Goal: Task Accomplishment & Management: Use online tool/utility

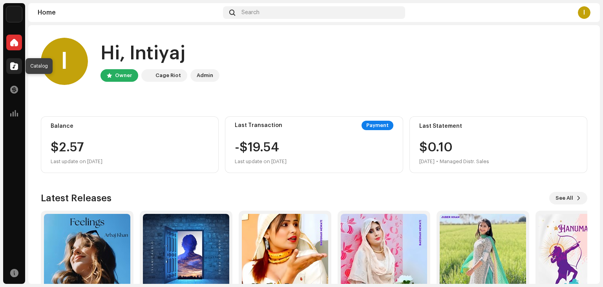
click at [6, 64] on div at bounding box center [14, 66] width 16 height 16
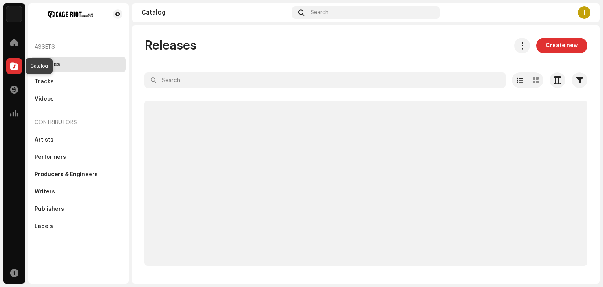
click at [13, 69] on div at bounding box center [14, 66] width 16 height 16
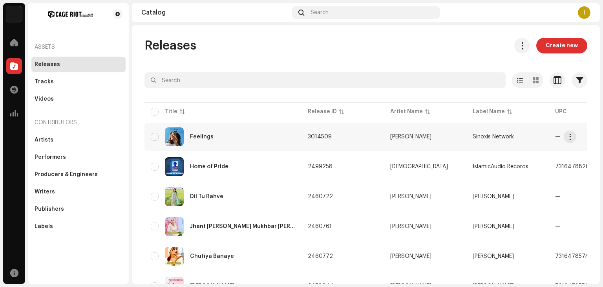
click at [196, 144] on div "Feelings" at bounding box center [223, 136] width 144 height 19
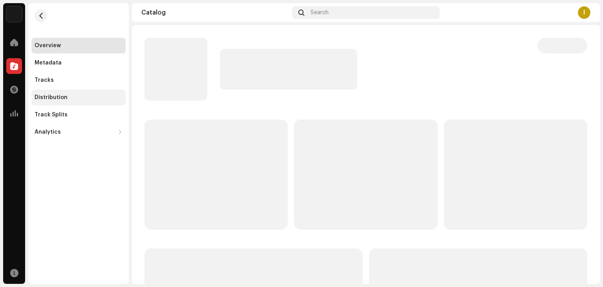
click at [44, 96] on div "Distribution" at bounding box center [51, 97] width 33 height 6
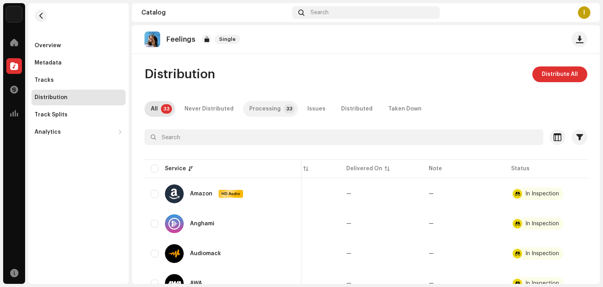
click at [263, 102] on div "Processing" at bounding box center [264, 109] width 31 height 16
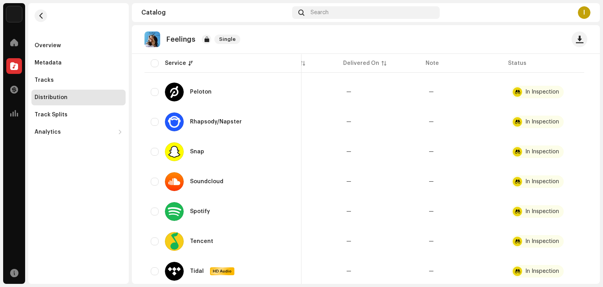
scroll to position [904, 0]
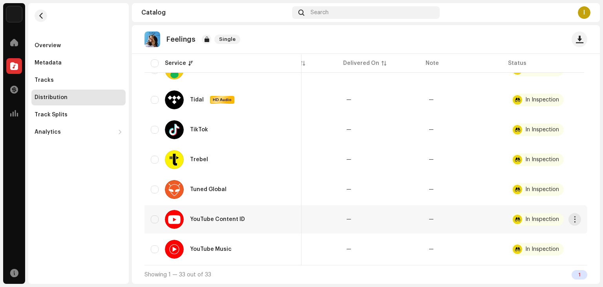
click at [540, 216] on div "In Inspection" at bounding box center [542, 218] width 34 height 5
click at [568, 215] on button "button" at bounding box center [574, 219] width 13 height 13
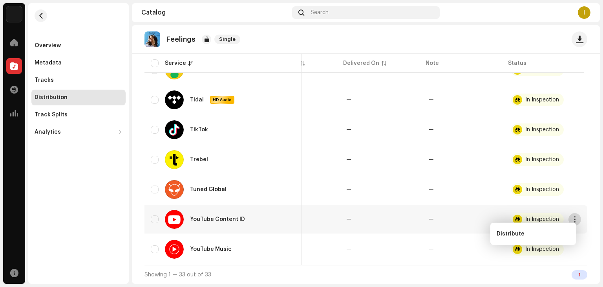
click at [568, 215] on button "button" at bounding box center [574, 219] width 13 height 13
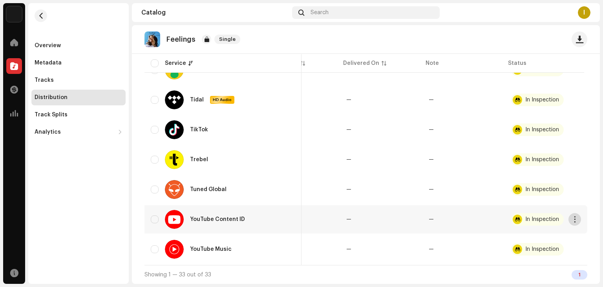
click at [568, 215] on button "button" at bounding box center [574, 219] width 13 height 13
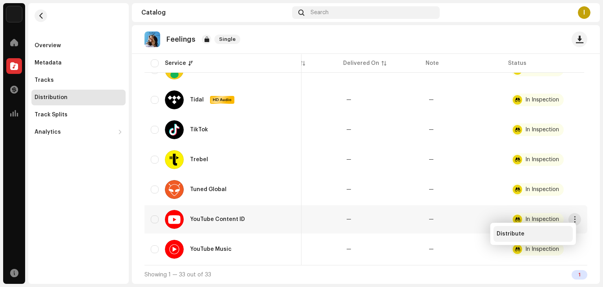
click at [543, 228] on div "Distribute" at bounding box center [532, 234] width 79 height 16
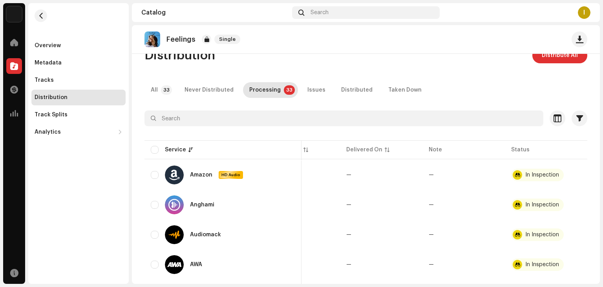
scroll to position [0, 0]
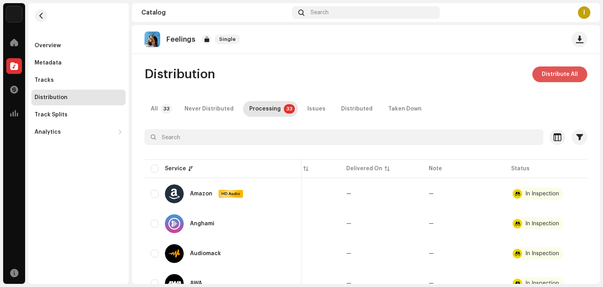
click at [555, 71] on span "Distribute All" at bounding box center [560, 74] width 36 height 16
